Goal: Task Accomplishment & Management: Complete application form

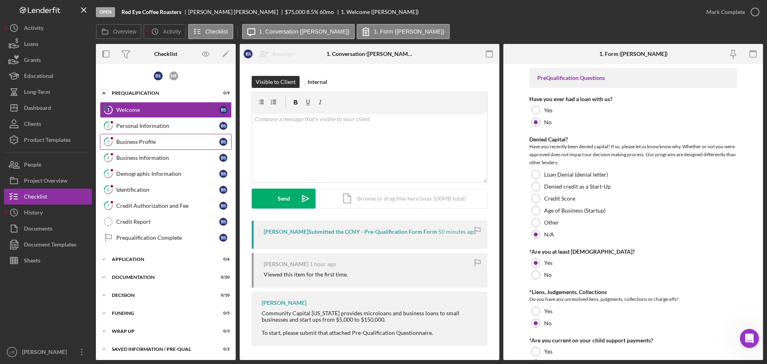
click at [163, 143] on div "Business Profile" at bounding box center [167, 142] width 103 height 6
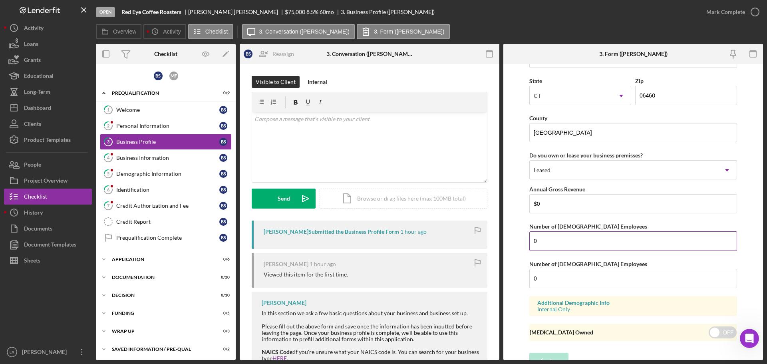
scroll to position [845, 0]
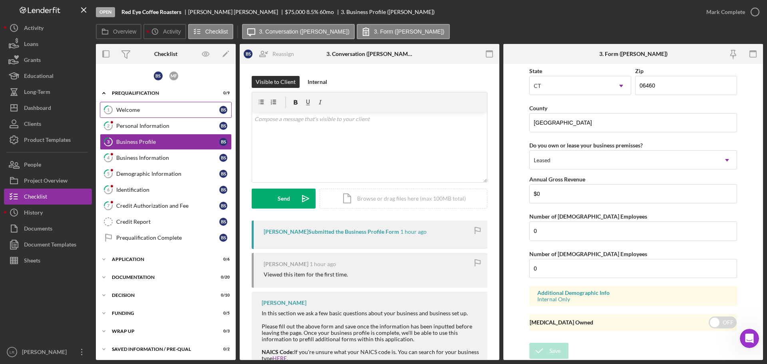
click at [165, 113] on div "Welcome" at bounding box center [167, 110] width 103 height 6
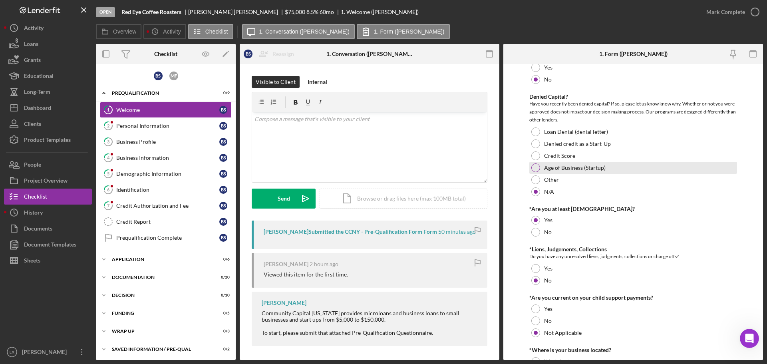
scroll to position [40, 0]
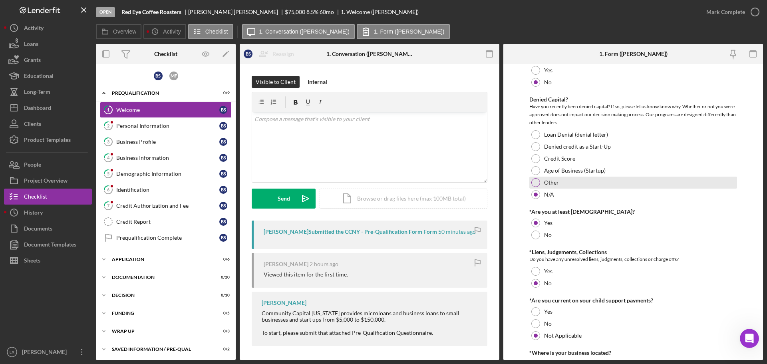
click at [534, 182] on div at bounding box center [535, 182] width 9 height 9
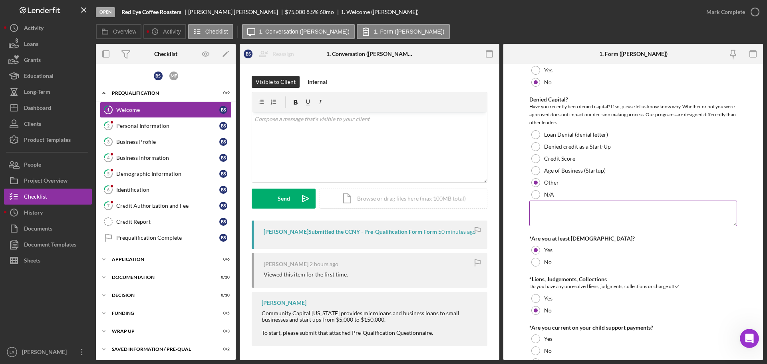
click at [559, 214] on textarea at bounding box center [633, 213] width 208 height 26
click at [573, 168] on label "Age of Business (Startup)" at bounding box center [575, 170] width 62 height 6
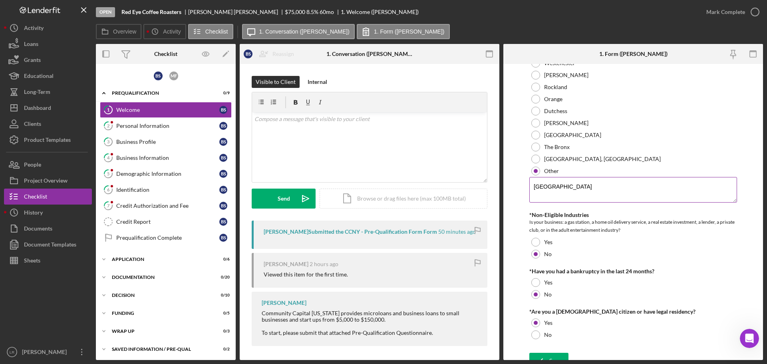
scroll to position [351, 0]
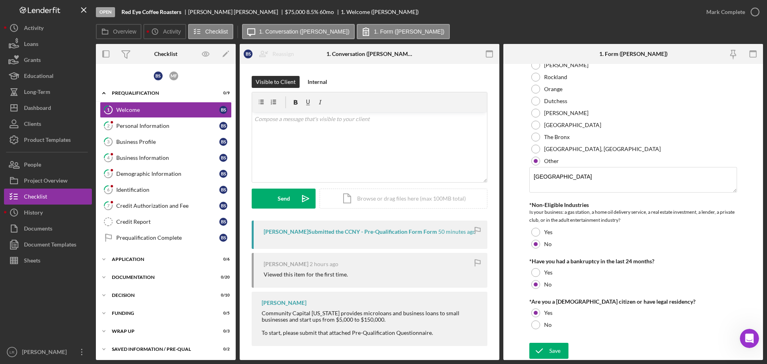
drag, startPoint x: 554, startPoint y: 357, endPoint x: 621, endPoint y: 220, distance: 152.3
click at [554, 356] on div "Save" at bounding box center [554, 351] width 11 height 16
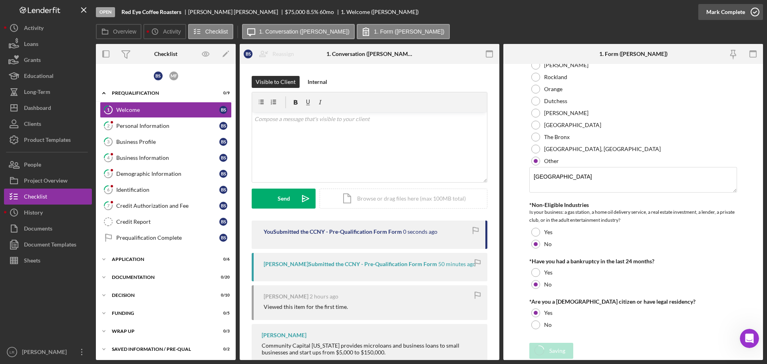
click at [737, 11] on div "Open Red Eye Coffee Roasters [PERSON_NAME] $75,000 $75,000 8.5 % 60 mo 1. Welco…" at bounding box center [383, 182] width 767 height 364
click at [717, 10] on div "Mark Complete" at bounding box center [725, 12] width 39 height 16
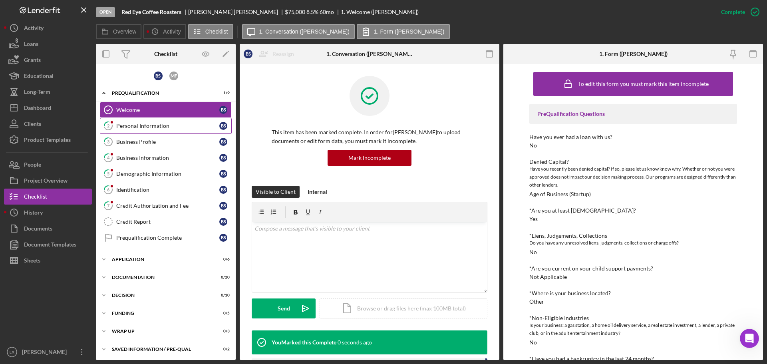
click at [127, 129] on div "Personal Information" at bounding box center [167, 126] width 103 height 6
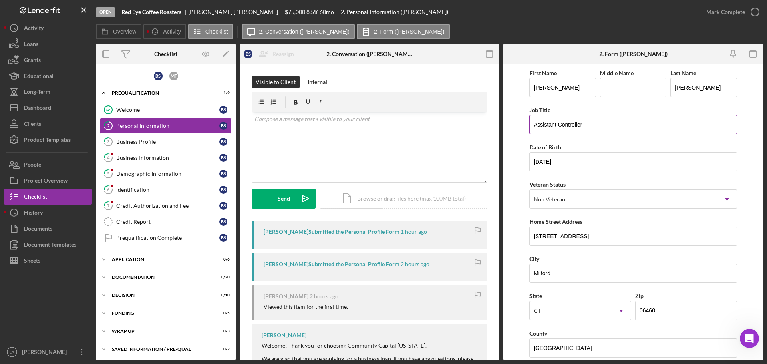
click at [594, 126] on input "Assistant Controller" at bounding box center [633, 124] width 208 height 19
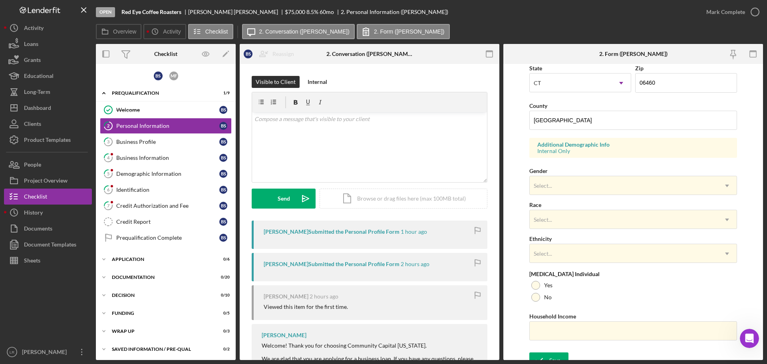
scroll to position [237, 0]
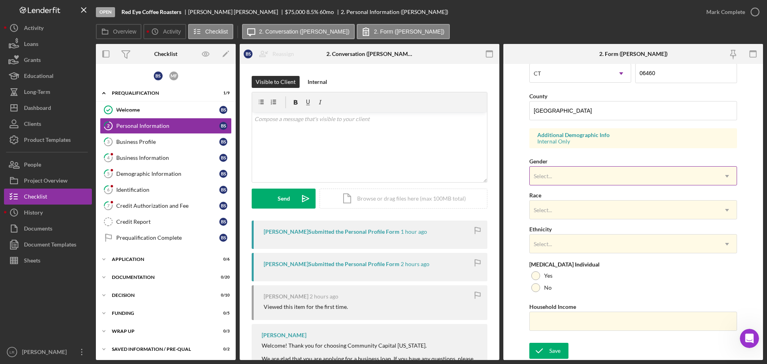
type input "Assistant Controller/Owner"
click at [552, 183] on div "Select..." at bounding box center [624, 176] width 188 height 18
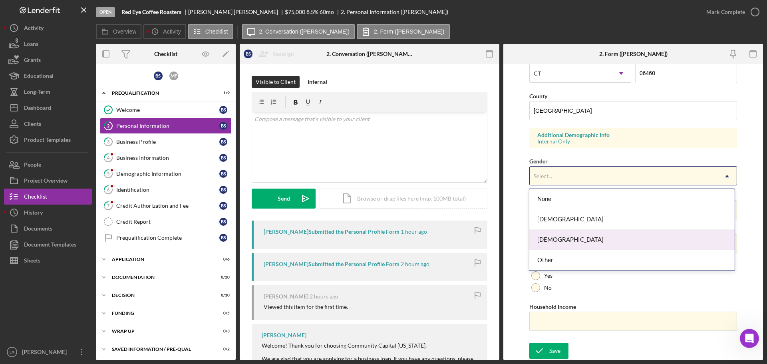
click at [549, 238] on div "[DEMOGRAPHIC_DATA]" at bounding box center [631, 240] width 205 height 20
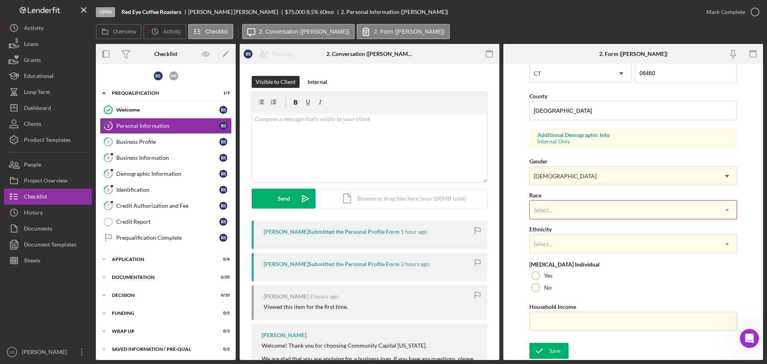
click at [554, 209] on div "Select..." at bounding box center [624, 210] width 188 height 18
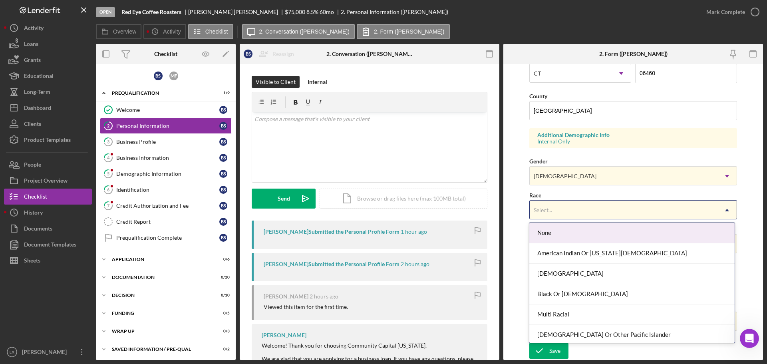
click at [563, 227] on div "None" at bounding box center [631, 233] width 205 height 20
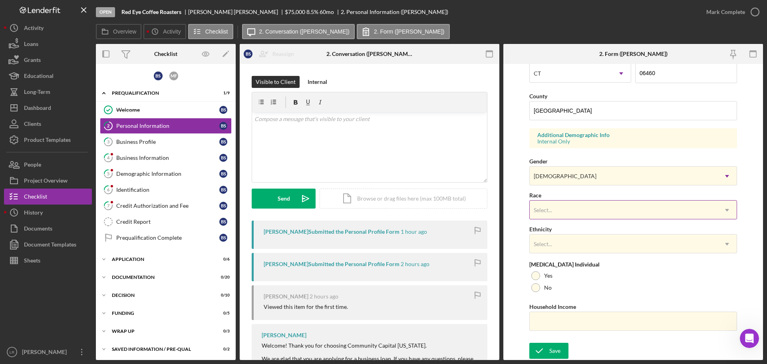
click at [549, 202] on div "Select..." at bounding box center [624, 210] width 188 height 18
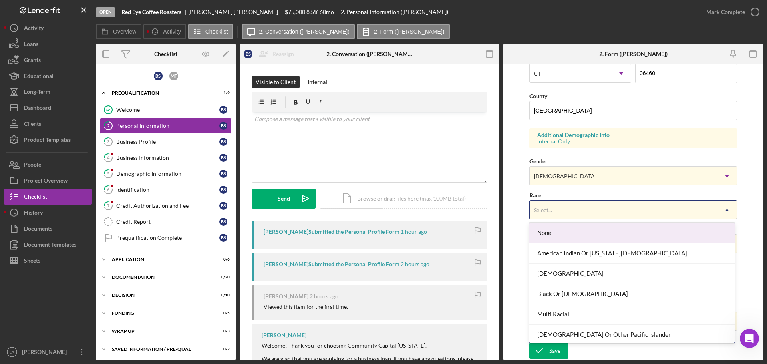
click at [551, 232] on div "None" at bounding box center [631, 233] width 205 height 20
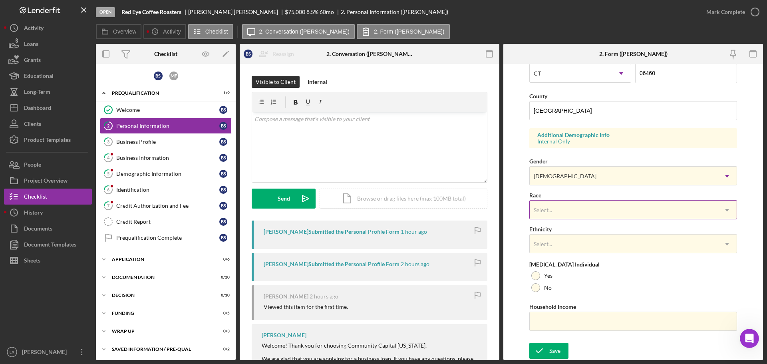
click at [556, 216] on div "Select..." at bounding box center [624, 210] width 188 height 18
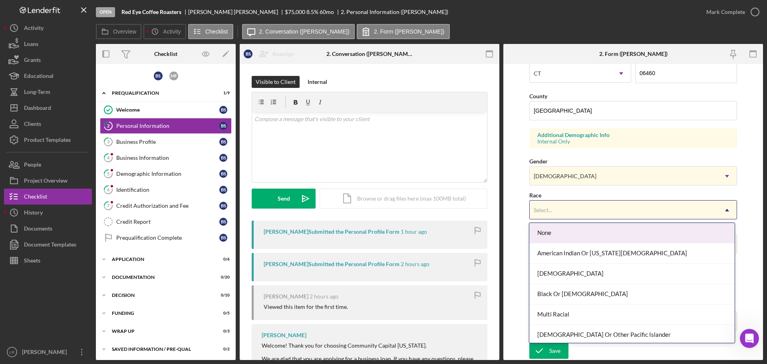
scroll to position [43, 0]
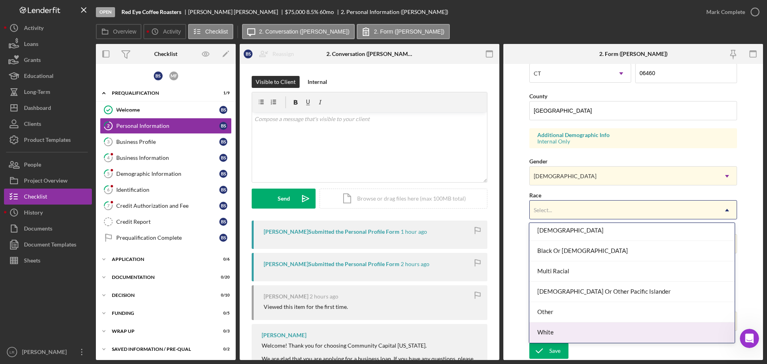
click at [561, 333] on div "White" at bounding box center [631, 332] width 205 height 20
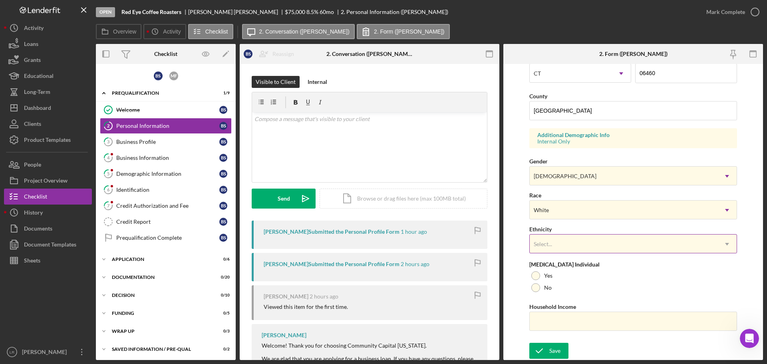
click at [562, 251] on div "Select..." at bounding box center [624, 244] width 188 height 18
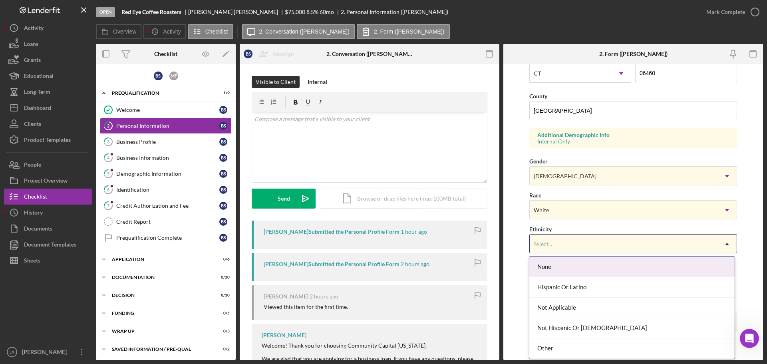
click at [563, 246] on div "Select..." at bounding box center [624, 244] width 188 height 18
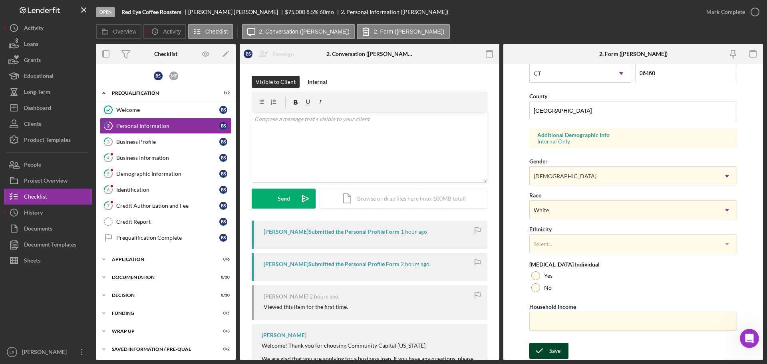
click at [557, 355] on div "Save" at bounding box center [554, 351] width 11 height 16
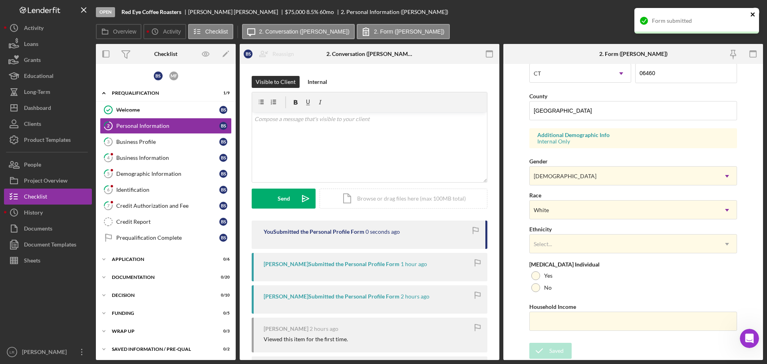
click at [755, 13] on div "Form submitted" at bounding box center [696, 21] width 125 height 26
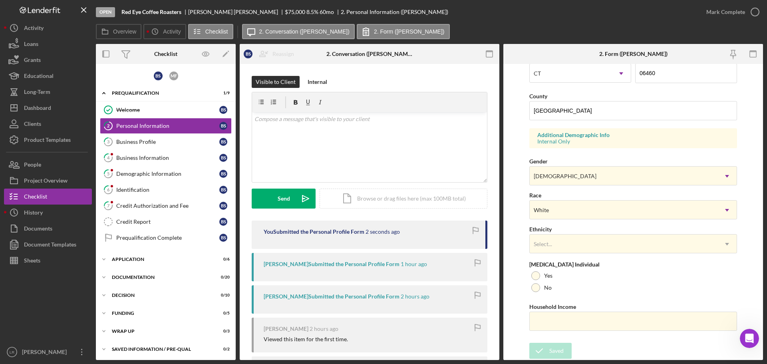
click at [0, 0] on icon "button" at bounding box center [0, 0] width 0 height 0
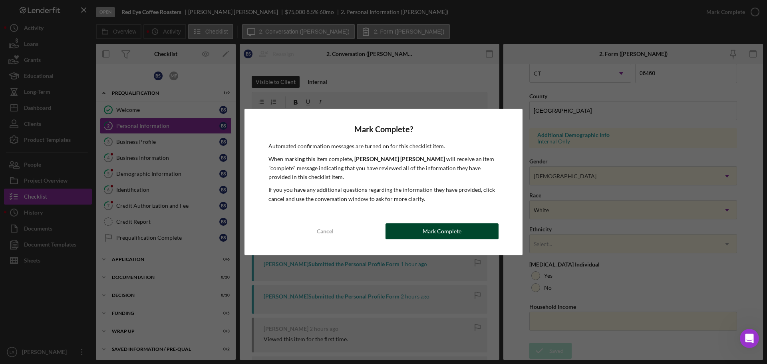
drag, startPoint x: 471, startPoint y: 239, endPoint x: 463, endPoint y: 228, distance: 14.0
click at [471, 239] on div "Cancel Mark Complete" at bounding box center [383, 231] width 230 height 16
click at [419, 232] on button "Mark Complete" at bounding box center [441, 231] width 113 height 16
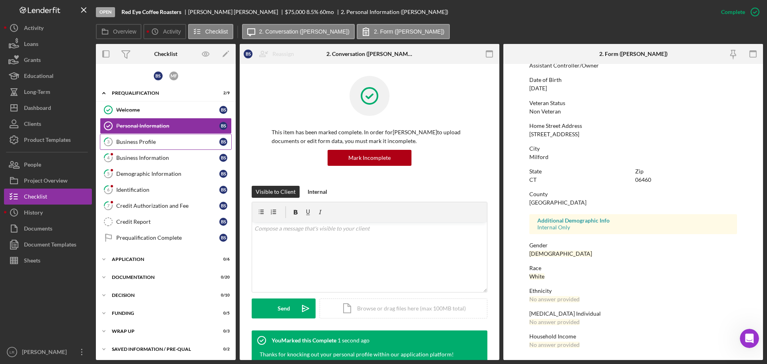
scroll to position [77, 0]
drag, startPoint x: 156, startPoint y: 140, endPoint x: 161, endPoint y: 139, distance: 4.8
click at [156, 140] on div "Business Profile" at bounding box center [167, 142] width 103 height 6
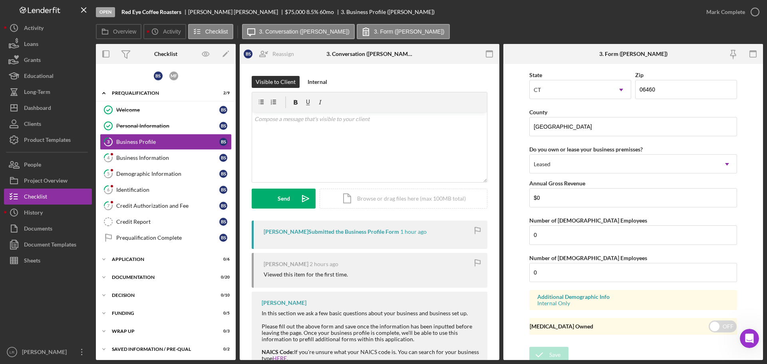
scroll to position [845, 0]
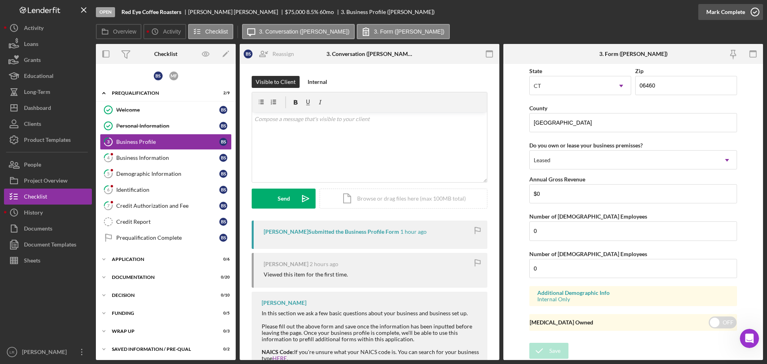
click at [746, 4] on icon "button" at bounding box center [755, 12] width 20 height 20
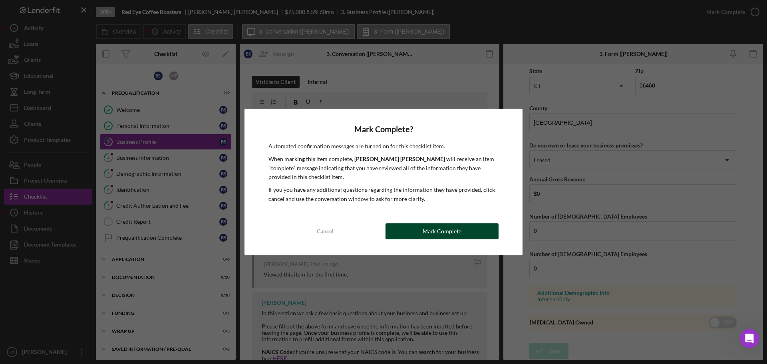
click at [462, 234] on button "Mark Complete" at bounding box center [441, 231] width 113 height 16
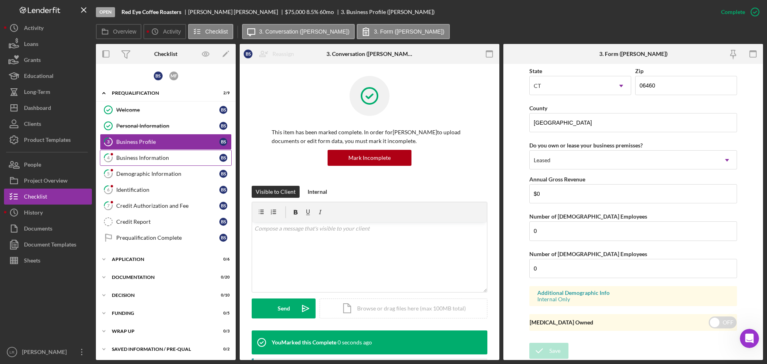
scroll to position [489, 0]
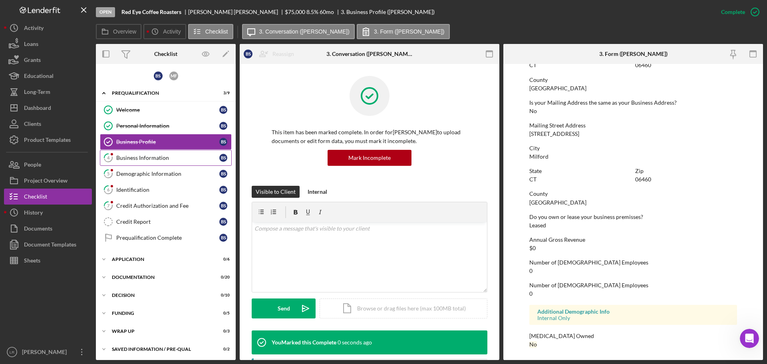
click at [134, 155] on div "Business Information" at bounding box center [167, 158] width 103 height 6
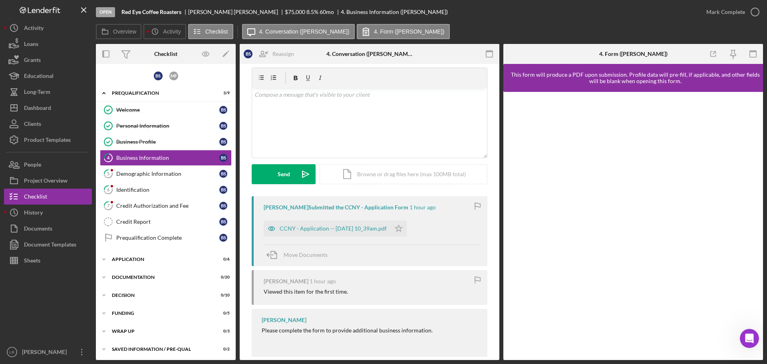
scroll to position [37, 0]
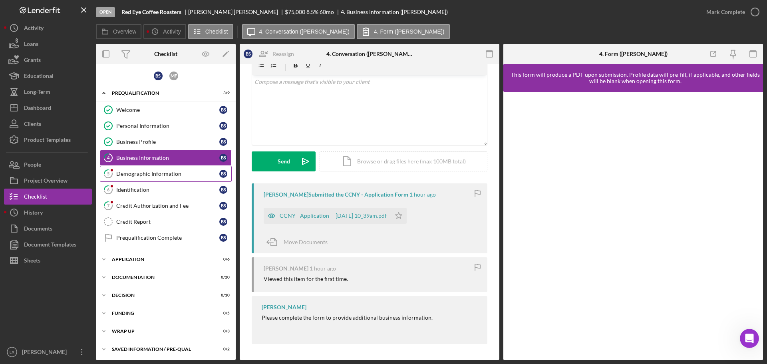
click at [161, 173] on div "Demographic Information" at bounding box center [167, 174] width 103 height 6
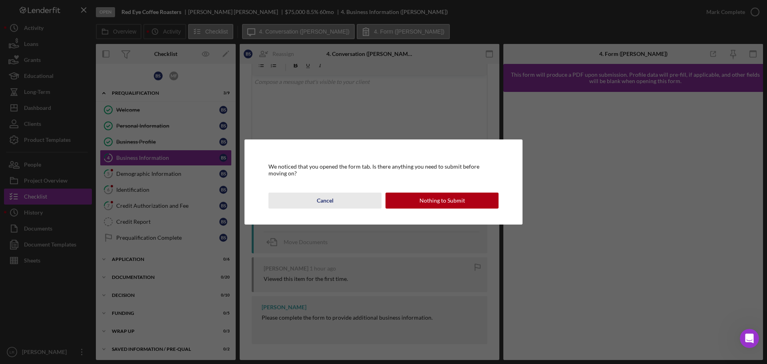
click at [320, 200] on div "Cancel" at bounding box center [325, 200] width 17 height 16
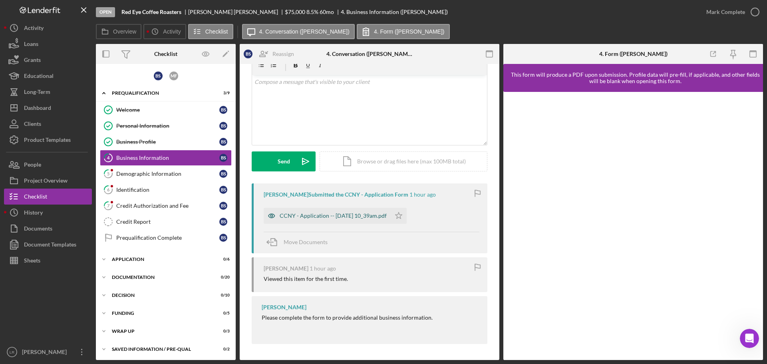
click at [323, 213] on div "CCNY - Application -- [DATE] 10_39am.pdf" at bounding box center [333, 215] width 107 height 6
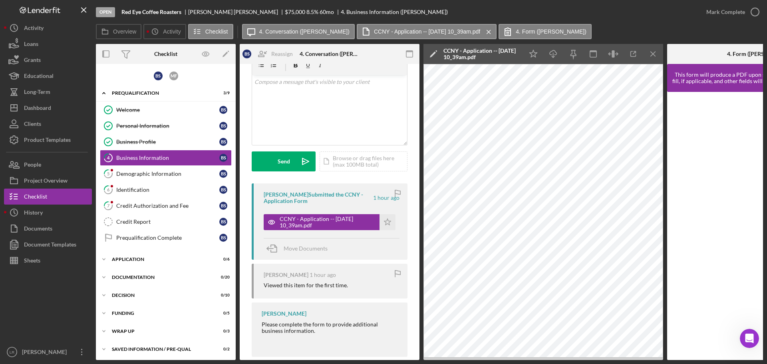
click at [433, 52] on icon "Icon/Edit" at bounding box center [433, 54] width 20 height 20
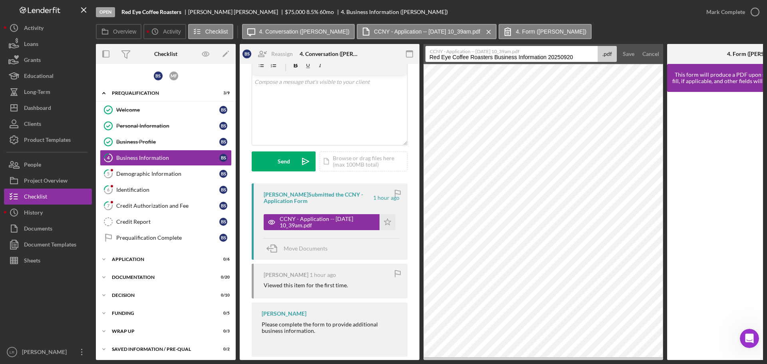
drag, startPoint x: 495, startPoint y: 58, endPoint x: 192, endPoint y: 40, distance: 303.2
click at [192, 40] on div "Overview Icon/History Activity Checklist Icon/Message 4. Conversation ([PERSON_…" at bounding box center [429, 192] width 667 height 336
drag, startPoint x: 482, startPoint y: 58, endPoint x: 678, endPoint y: 54, distance: 196.9
click at [678, 55] on div "Overview Internal Workflow Stage Open Icon/Dropdown Arrow Archive (can unarchiv…" at bounding box center [429, 202] width 667 height 316
type input "Business Information"
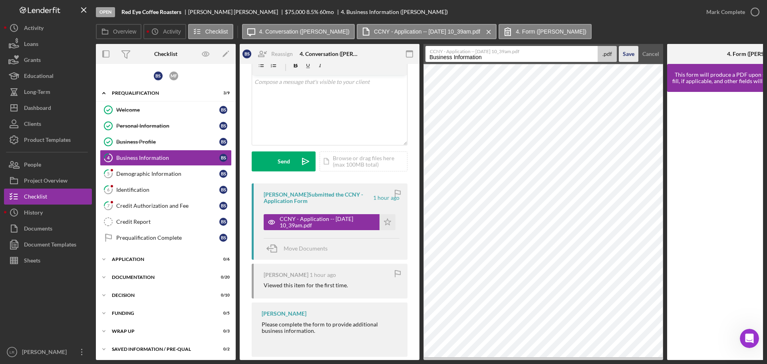
click at [633, 52] on div "Save" at bounding box center [629, 54] width 12 height 16
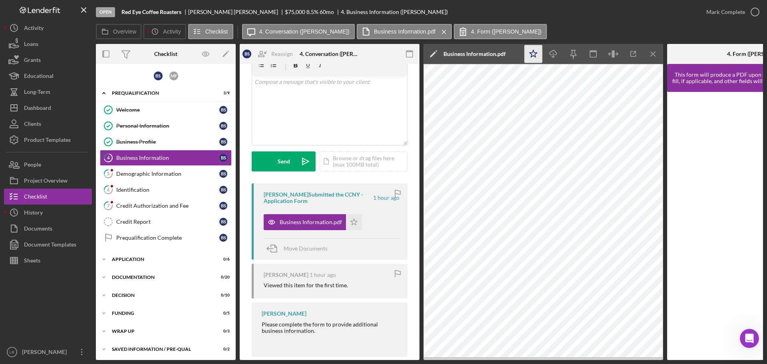
click at [532, 54] on icon "Icon/Star" at bounding box center [533, 54] width 18 height 18
click at [553, 52] on icon "Icon/Download" at bounding box center [553, 54] width 18 height 18
click at [754, 14] on icon "button" at bounding box center [755, 12] width 20 height 20
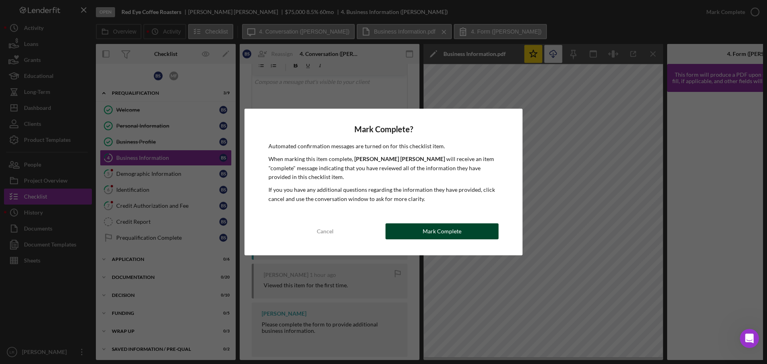
click at [463, 229] on button "Mark Complete" at bounding box center [441, 231] width 113 height 16
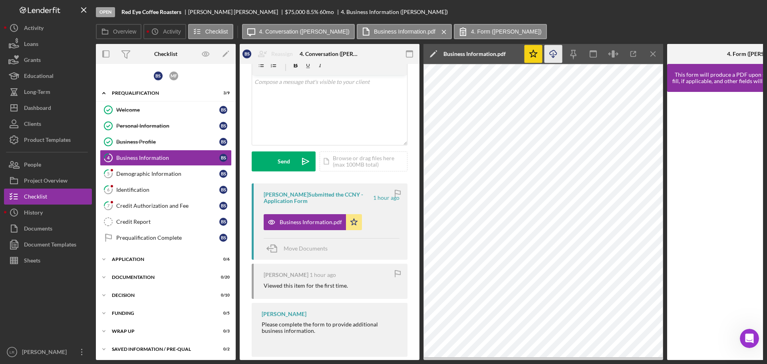
scroll to position [156, 0]
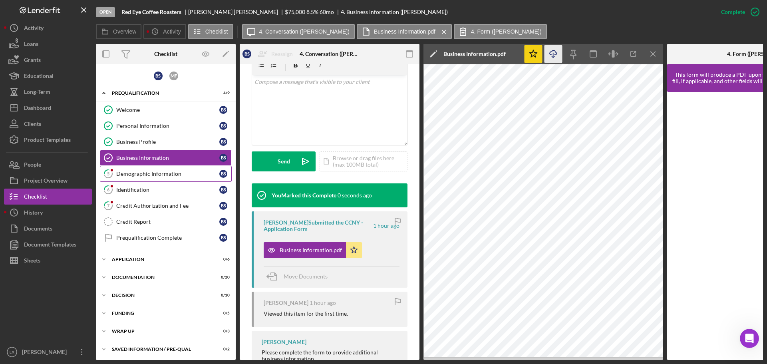
click at [179, 179] on link "5 Demographic Information B S" at bounding box center [166, 174] width 132 height 16
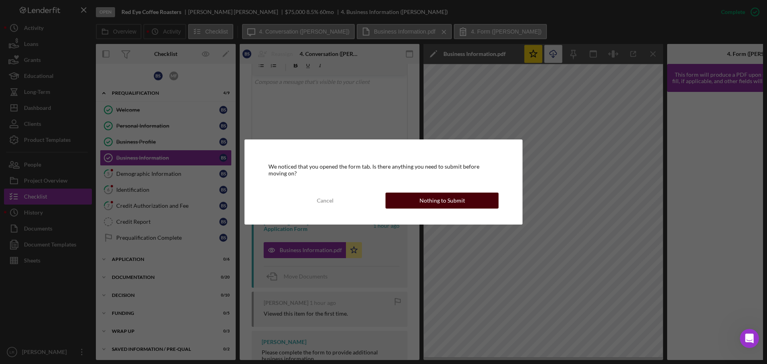
click at [457, 202] on div "Nothing to Submit" at bounding box center [442, 200] width 46 height 16
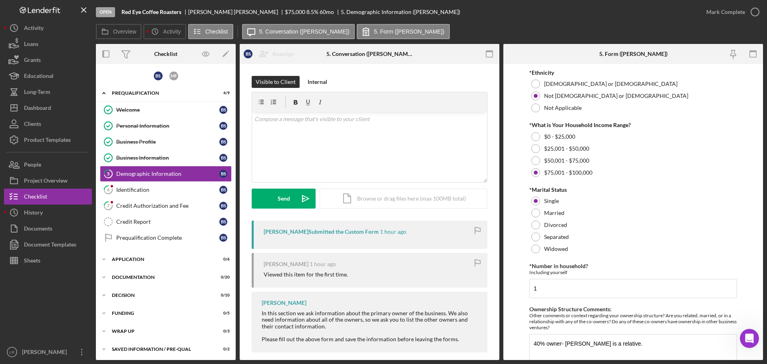
scroll to position [323, 0]
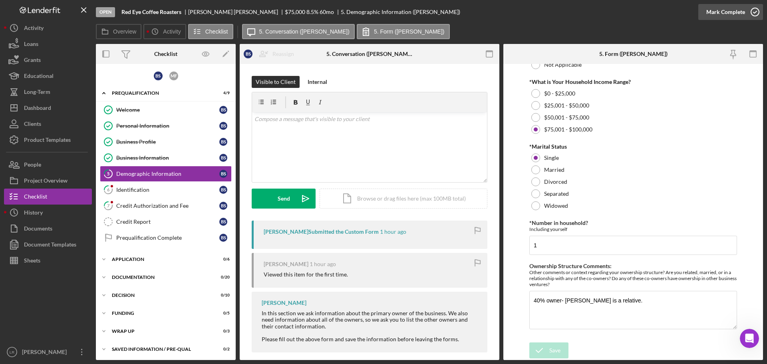
click at [724, 12] on div "Mark Complete" at bounding box center [725, 12] width 39 height 16
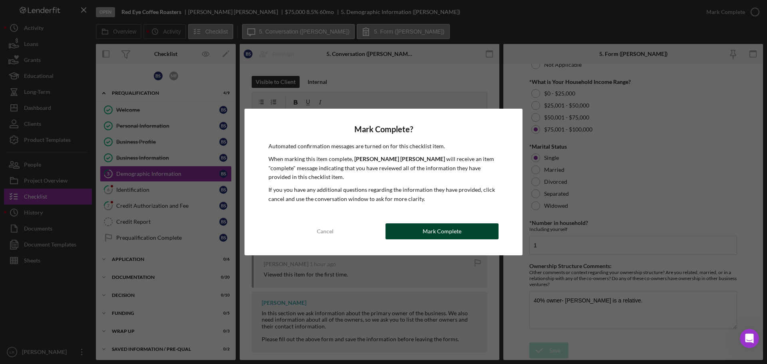
click at [459, 234] on div "Mark Complete" at bounding box center [442, 231] width 39 height 16
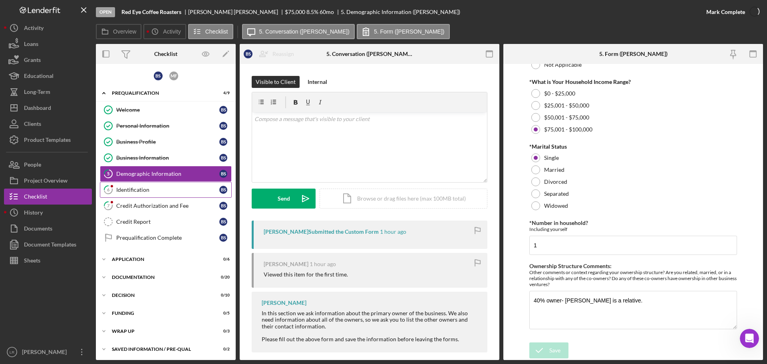
scroll to position [355, 0]
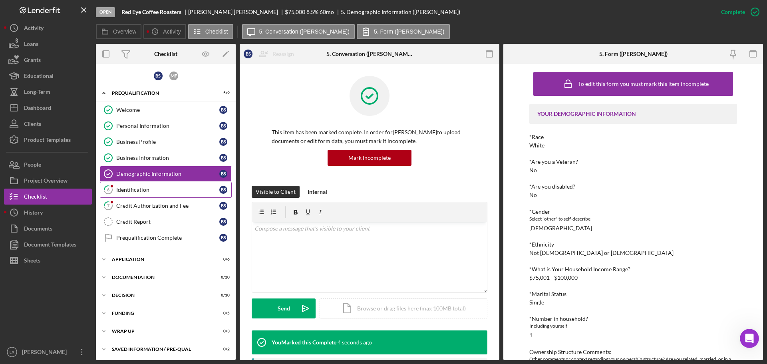
click at [133, 191] on div "Identification" at bounding box center [167, 189] width 103 height 6
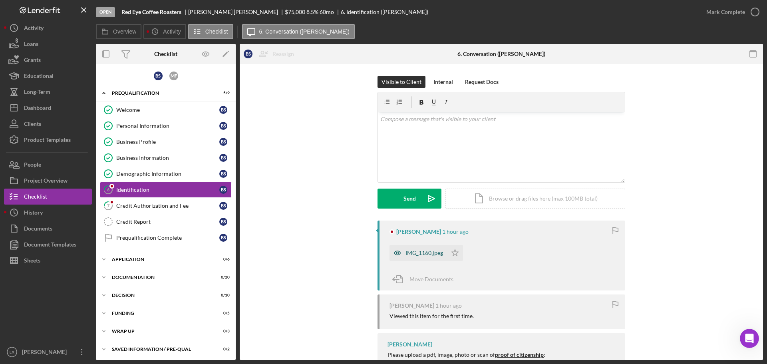
click at [414, 256] on div "IMG_1160.jpeg" at bounding box center [418, 253] width 58 height 16
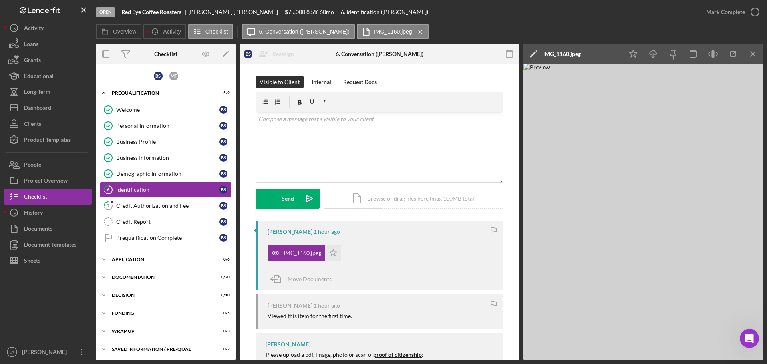
click at [535, 53] on polygon at bounding box center [533, 55] width 6 height 6
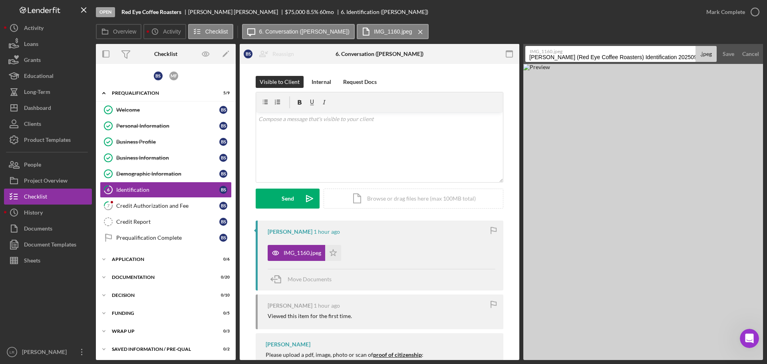
scroll to position [0, 12]
drag, startPoint x: 530, startPoint y: 59, endPoint x: 766, endPoint y: 60, distance: 236.0
click at [766, 60] on div "Open Red Eye Coffee Roasters [PERSON_NAME] $75,000 $75,000 8.5 % 60 mo 6. Ident…" at bounding box center [383, 182] width 767 height 364
type input "ID - Passport"
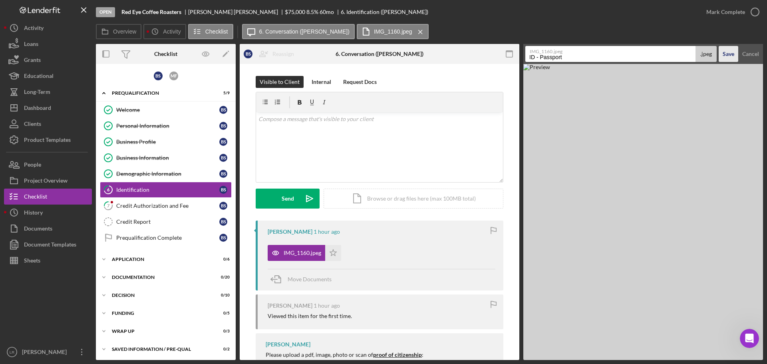
click at [725, 55] on div "Save" at bounding box center [728, 54] width 12 height 16
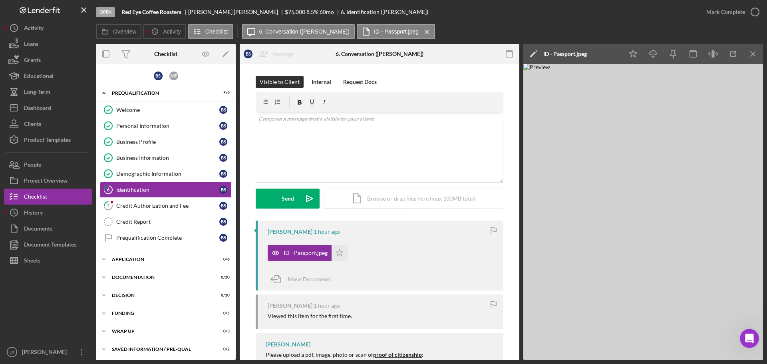
click at [531, 53] on icon "Icon/Edit" at bounding box center [533, 54] width 20 height 20
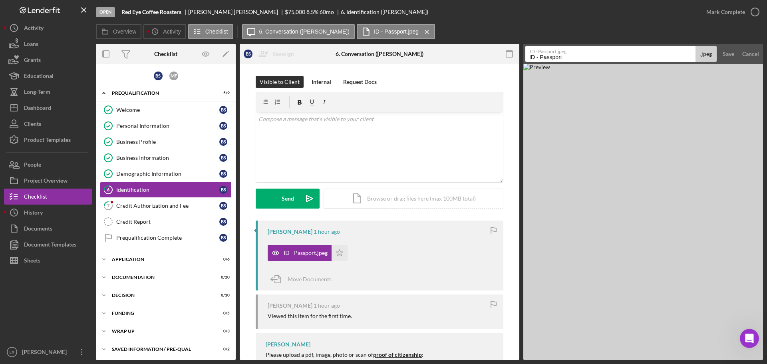
click at [581, 53] on label "ID - Passport.jpeg" at bounding box center [613, 50] width 167 height 8
click at [581, 53] on input "ID - Passport" at bounding box center [610, 54] width 170 height 16
click at [564, 54] on input "ID - Passport BS)" at bounding box center [610, 54] width 170 height 16
type input "ID - Passport (BS)"
click at [728, 54] on div "Save" at bounding box center [728, 54] width 12 height 16
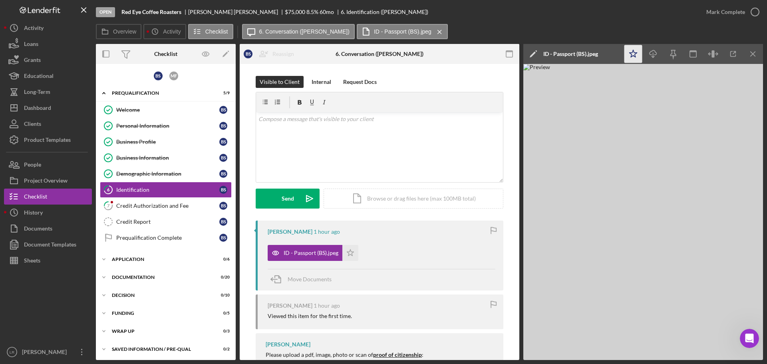
click at [631, 56] on polygon "button" at bounding box center [633, 53] width 8 height 7
drag, startPoint x: 651, startPoint y: 54, endPoint x: 660, endPoint y: 56, distance: 9.3
click at [651, 54] on icon "Icon/Download" at bounding box center [653, 54] width 18 height 18
click at [752, 13] on icon "button" at bounding box center [755, 12] width 20 height 20
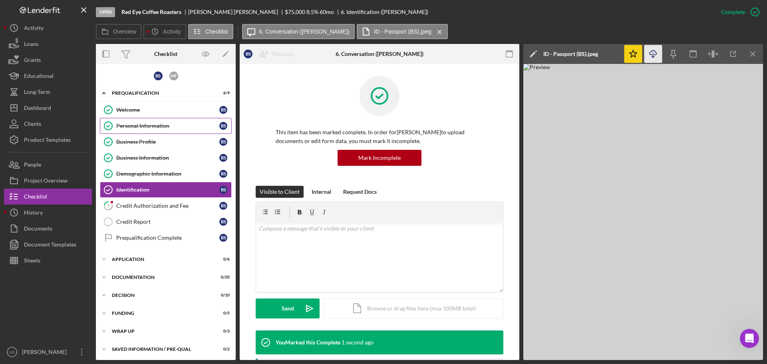
click at [169, 125] on div "Personal Information" at bounding box center [167, 126] width 103 height 6
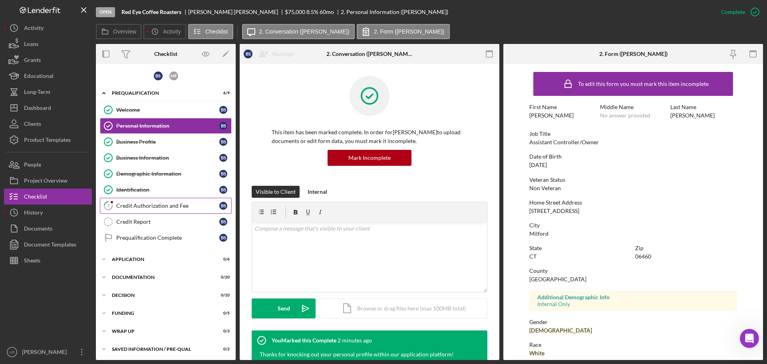
click at [146, 205] on div "Credit Authorization and Fee" at bounding box center [167, 205] width 103 height 6
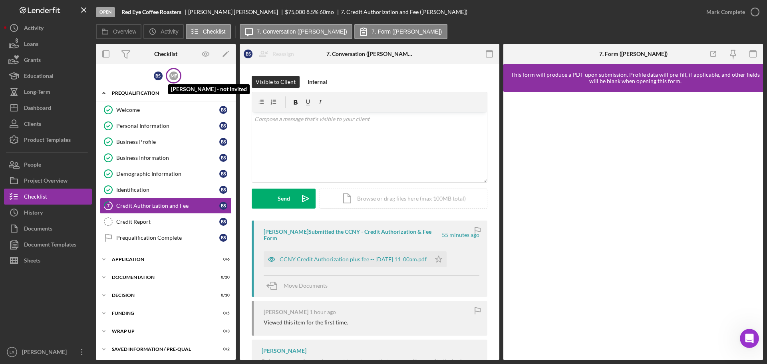
click at [169, 76] on div "M F" at bounding box center [173, 75] width 9 height 9
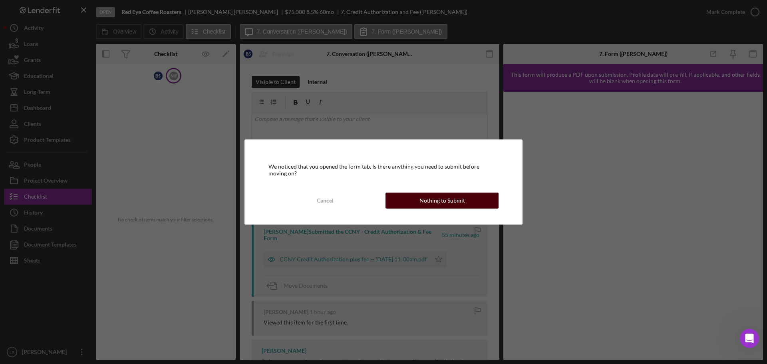
click at [446, 203] on div "Nothing to Submit" at bounding box center [442, 200] width 46 height 16
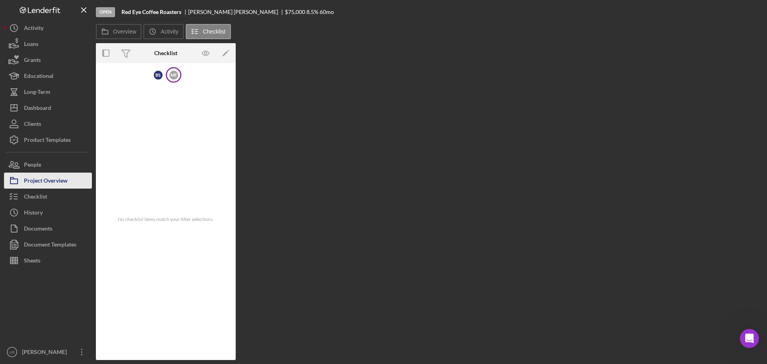
click at [50, 182] on div "Project Overview" at bounding box center [46, 182] width 44 height 18
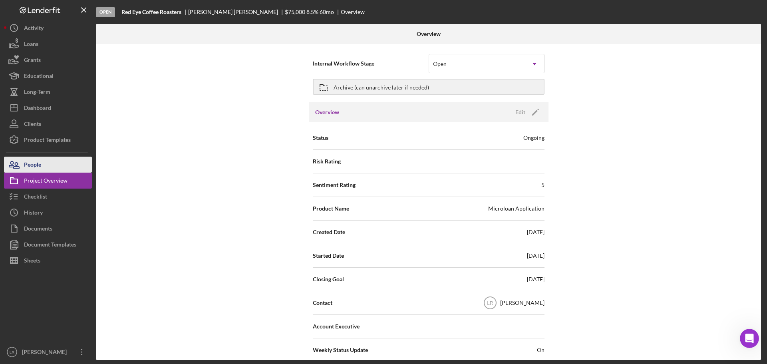
click at [40, 165] on div "People" at bounding box center [32, 166] width 17 height 18
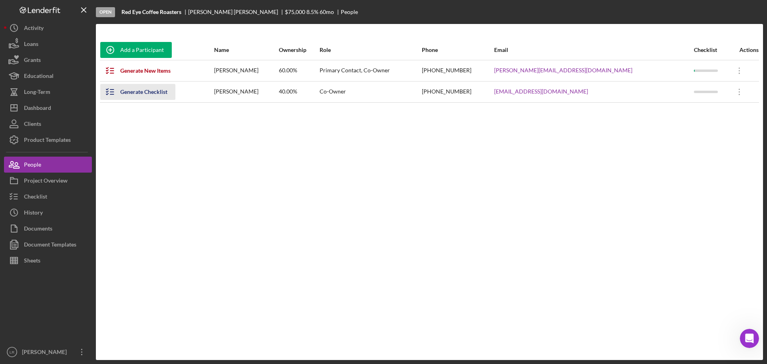
click at [127, 94] on div "Generate Checklist" at bounding box center [143, 92] width 47 height 16
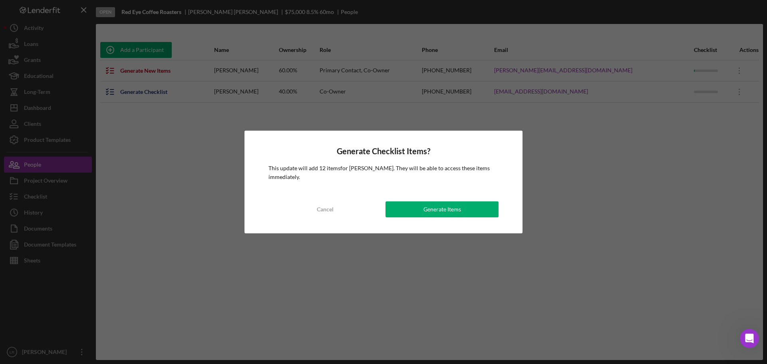
drag, startPoint x: 443, startPoint y: 207, endPoint x: 425, endPoint y: 226, distance: 25.7
click at [425, 228] on div "Generate Checklist Items? This update will add 12 items for [PERSON_NAME] . The…" at bounding box center [383, 182] width 278 height 103
click at [431, 210] on div "Generate Items" at bounding box center [442, 209] width 38 height 16
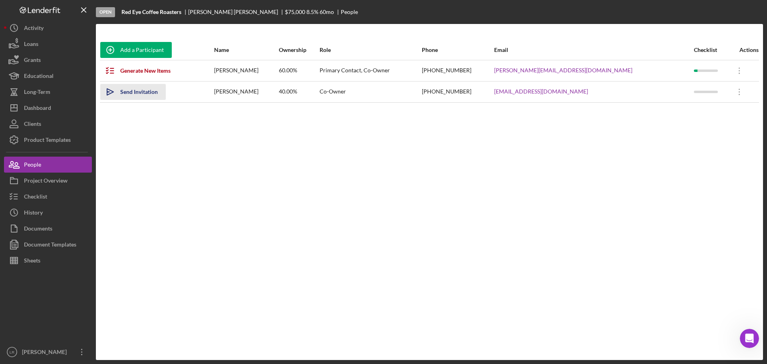
click at [139, 91] on div "Send Invitation" at bounding box center [139, 92] width 38 height 16
click at [42, 107] on div "Dashboard" at bounding box center [37, 109] width 27 height 18
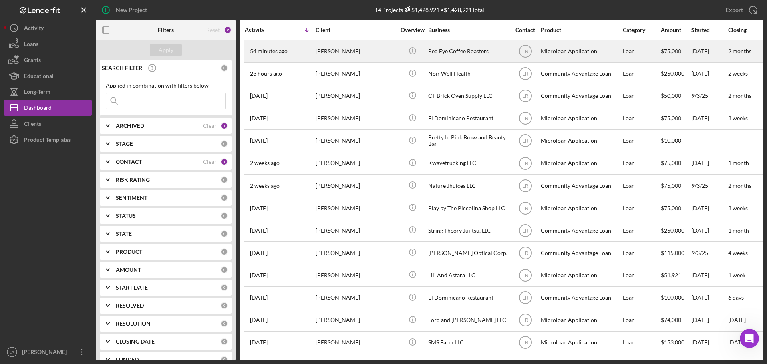
click at [343, 54] on div "[PERSON_NAME]" at bounding box center [355, 51] width 80 height 21
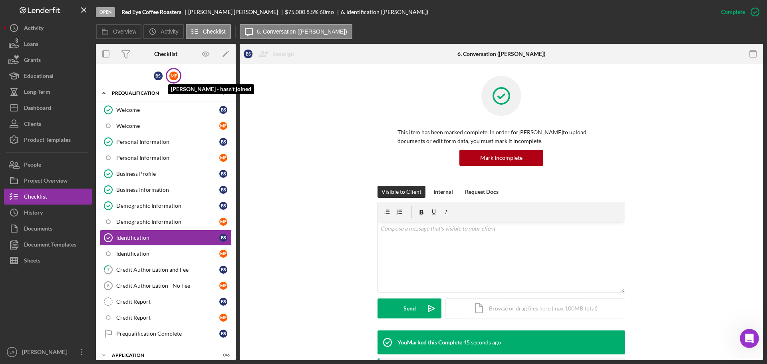
click at [173, 75] on div "M F" at bounding box center [173, 75] width 9 height 9
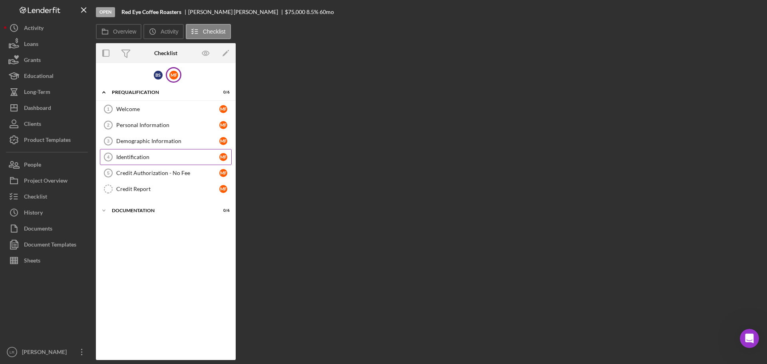
click at [161, 155] on div "Identification" at bounding box center [167, 157] width 103 height 6
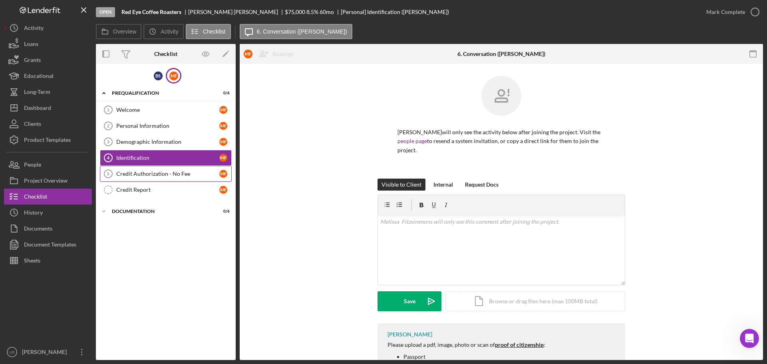
click at [158, 175] on div "Credit Authorization - No Fee" at bounding box center [167, 174] width 103 height 6
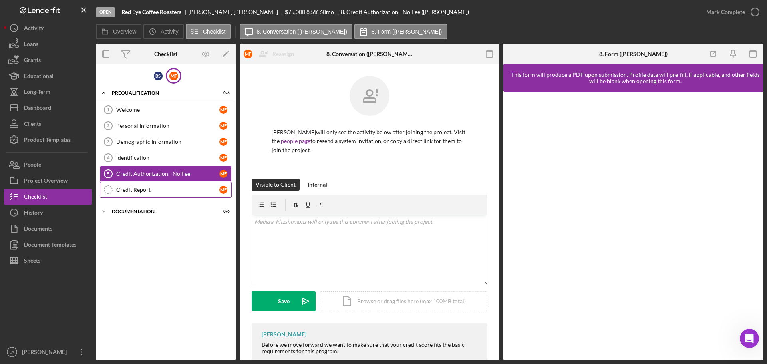
click at [140, 187] on div "Credit Report" at bounding box center [167, 189] width 103 height 6
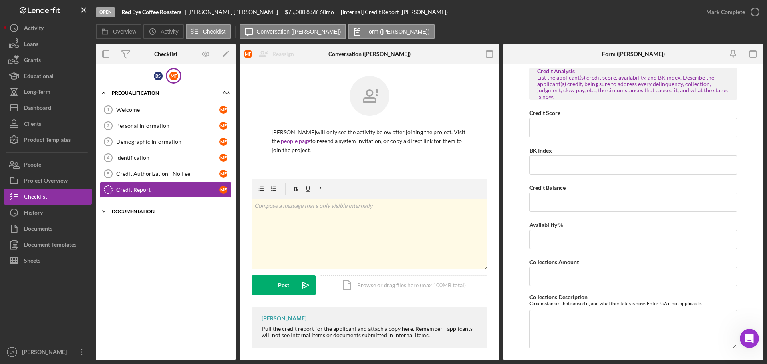
click at [135, 208] on div "Icon/Expander Documentation 0 / 6" at bounding box center [166, 211] width 140 height 16
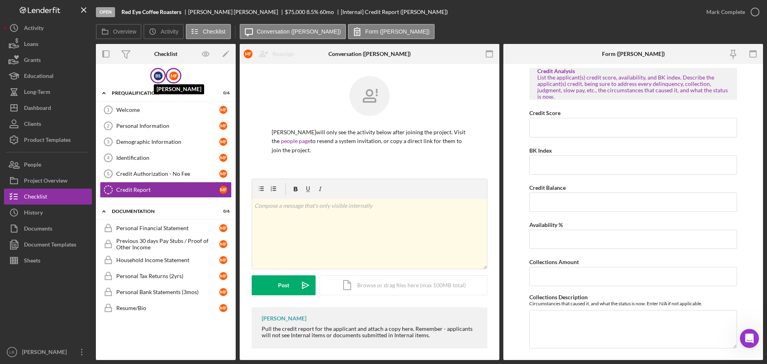
click at [157, 76] on div "B S" at bounding box center [158, 75] width 9 height 9
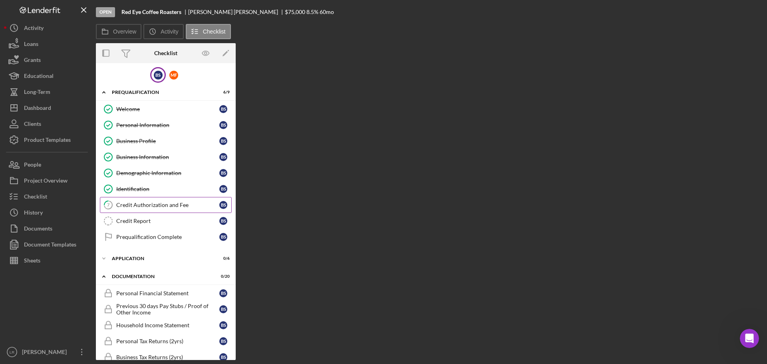
click at [151, 201] on link "7 Credit Authorization and Fee B S" at bounding box center [166, 205] width 132 height 16
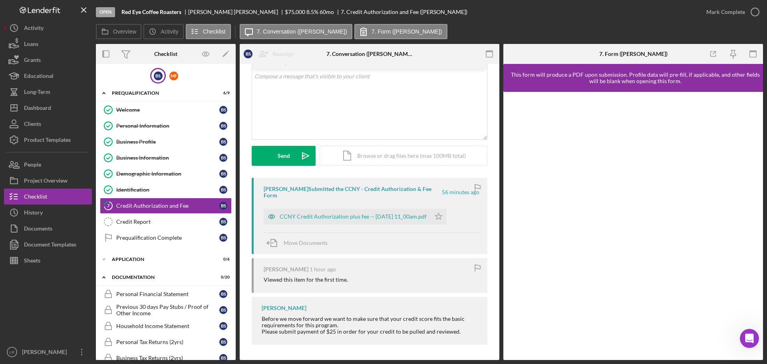
scroll to position [44, 0]
click at [356, 214] on div "CCNY Credit Authorization plus fee -- [DATE] 11_00am.pdf" at bounding box center [353, 215] width 147 height 6
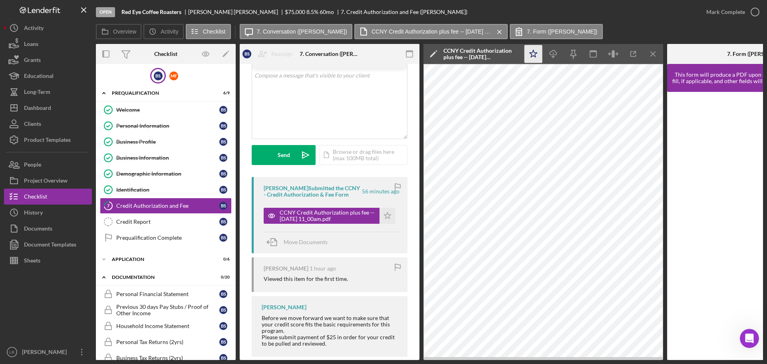
click at [533, 54] on icon "Icon/Star" at bounding box center [533, 54] width 18 height 18
click at [432, 52] on icon "Icon/Edit" at bounding box center [433, 54] width 20 height 20
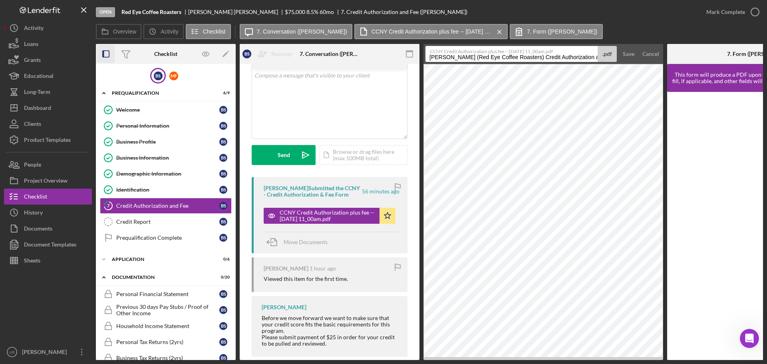
drag, startPoint x: 549, startPoint y: 55, endPoint x: 101, endPoint y: 62, distance: 447.3
click at [101, 62] on div "Overview Internal Workflow Stage Open Icon/Dropdown Arrow Archive (can unarchiv…" at bounding box center [429, 202] width 667 height 316
type input "Credit Authorization and Fee 20250920"
click at [633, 48] on div "Save" at bounding box center [629, 54] width 12 height 16
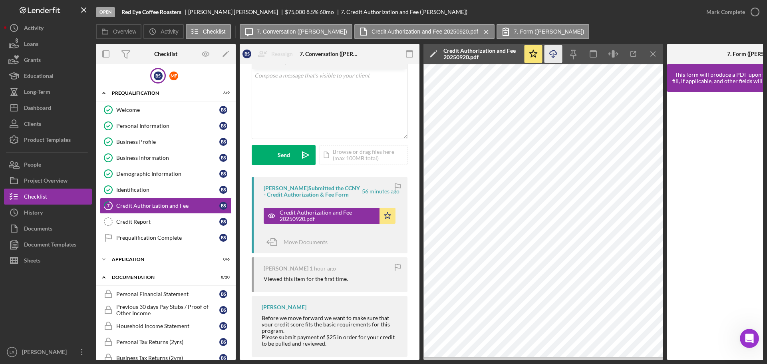
click at [552, 57] on polyline "button" at bounding box center [553, 56] width 3 height 1
click at [754, 10] on icon "button" at bounding box center [755, 12] width 20 height 20
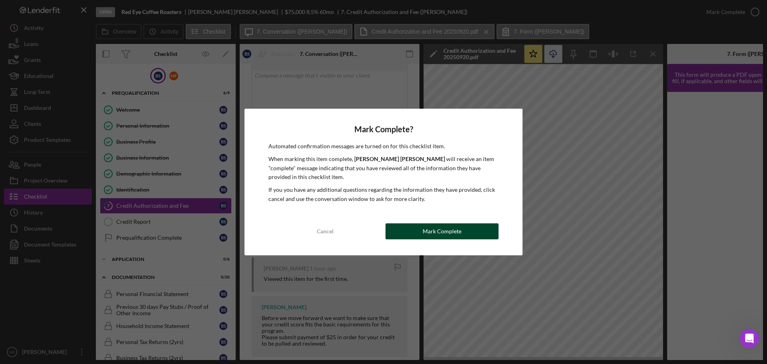
click at [462, 228] on button "Mark Complete" at bounding box center [441, 231] width 113 height 16
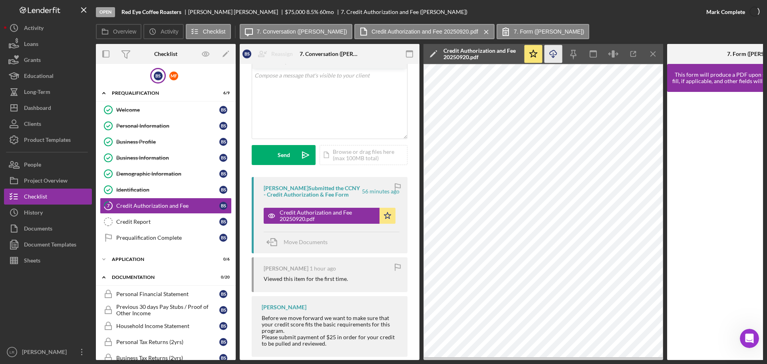
scroll to position [162, 0]
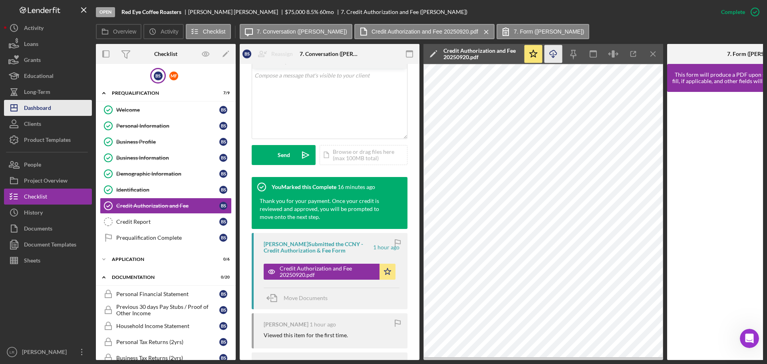
click at [50, 109] on div "Dashboard" at bounding box center [37, 109] width 27 height 18
